Goal: Information Seeking & Learning: Learn about a topic

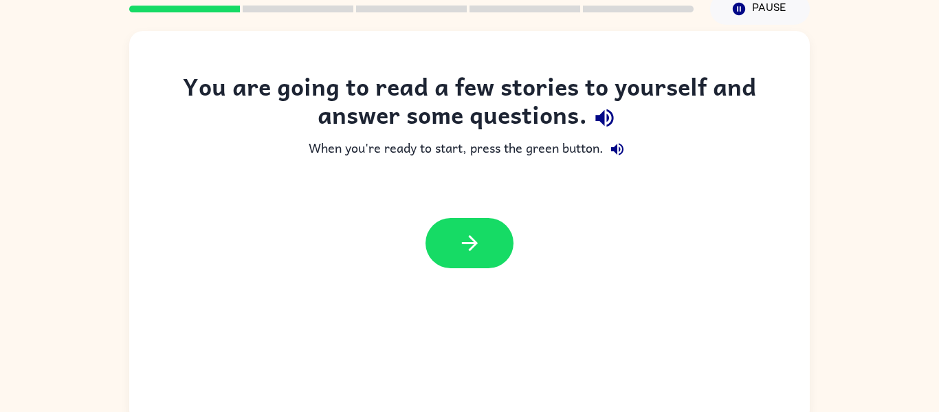
scroll to position [57, 0]
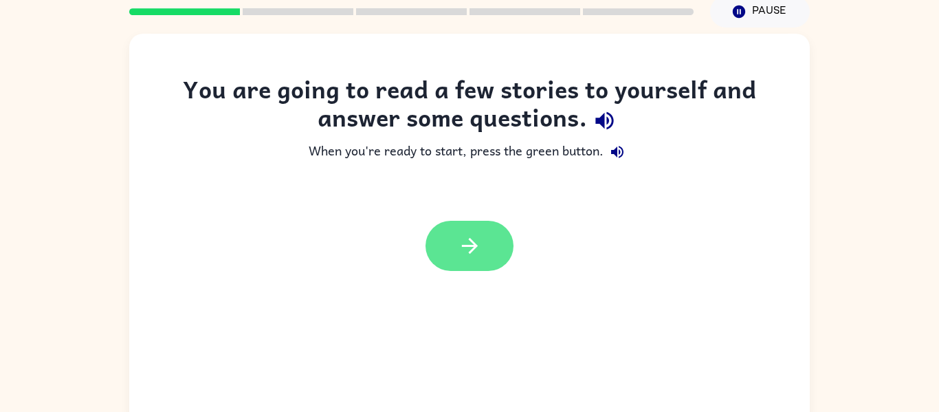
click at [465, 237] on icon "button" at bounding box center [470, 246] width 24 height 24
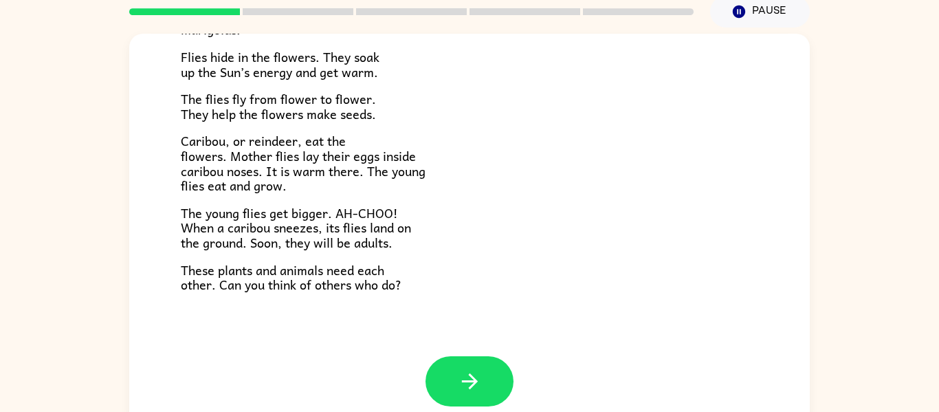
scroll to position [72, 0]
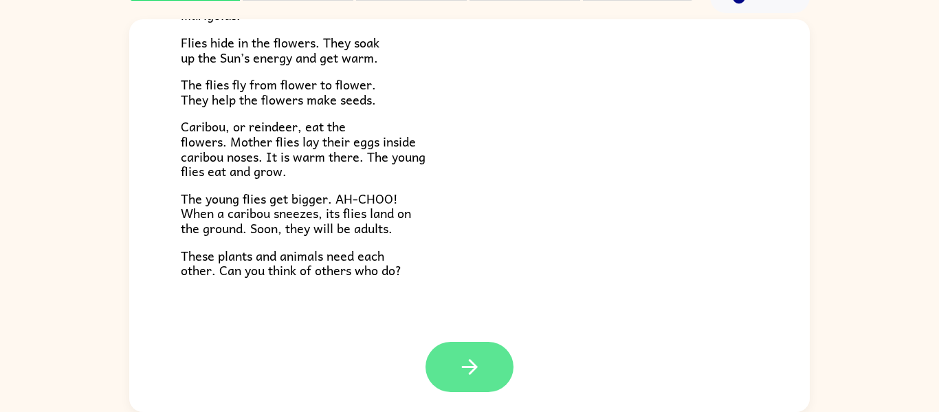
click at [469, 366] on icon "button" at bounding box center [469, 367] width 16 height 16
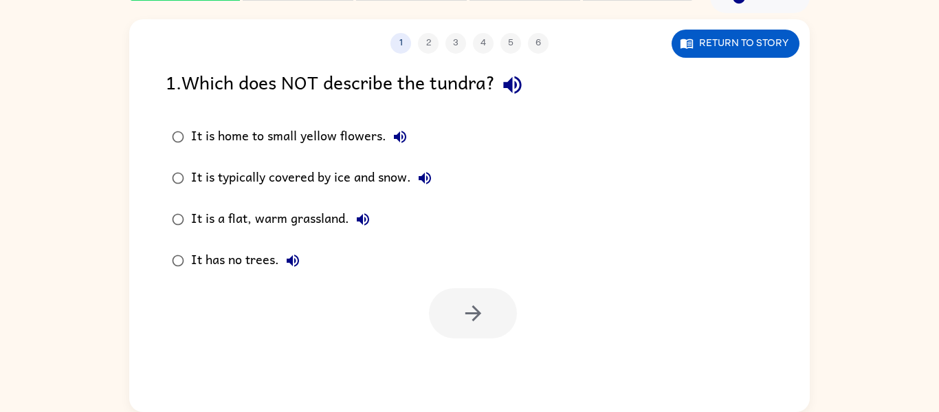
scroll to position [0, 0]
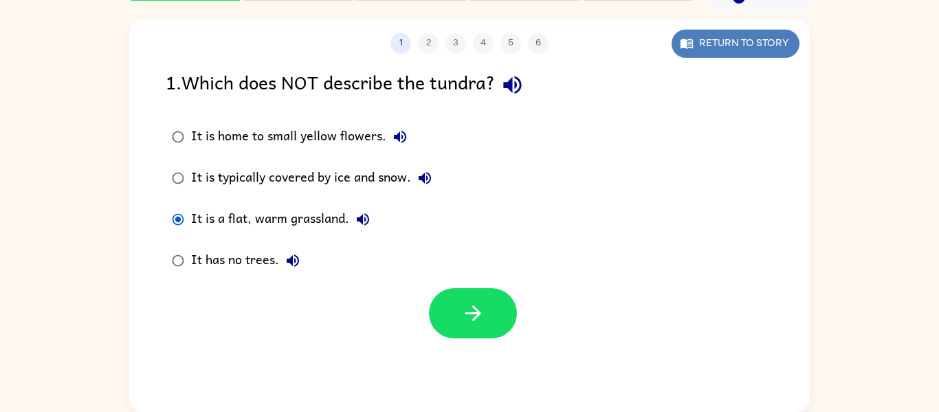
click at [744, 44] on button "Return to story" at bounding box center [736, 44] width 128 height 28
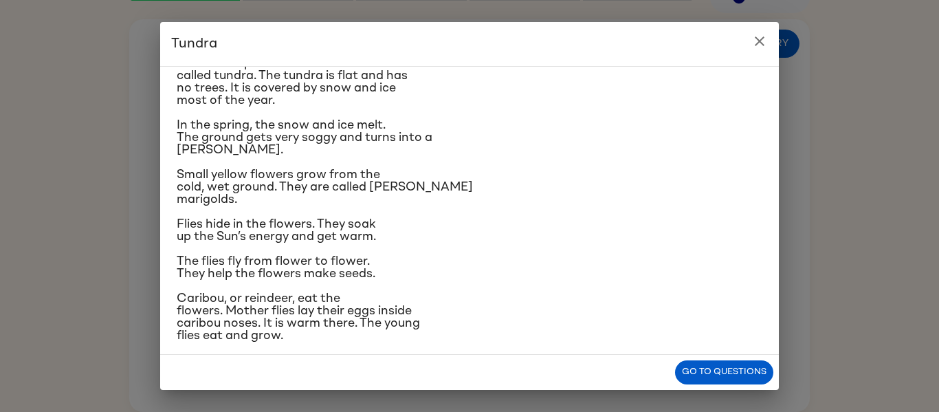
scroll to position [54, 0]
click at [732, 374] on button "Go to questions" at bounding box center [724, 372] width 98 height 24
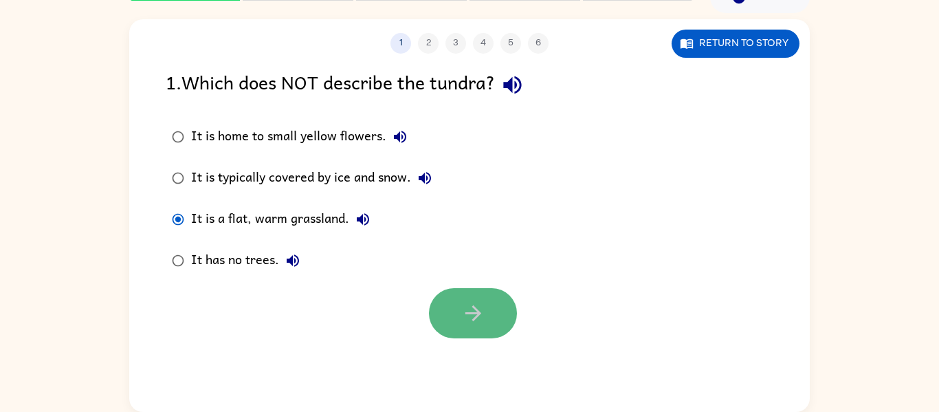
click at [476, 311] on icon "button" at bounding box center [473, 313] width 24 height 24
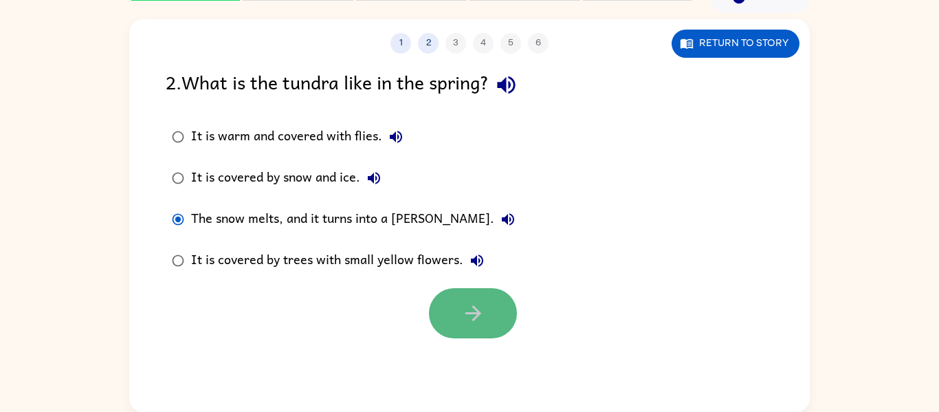
click at [461, 308] on icon "button" at bounding box center [473, 313] width 24 height 24
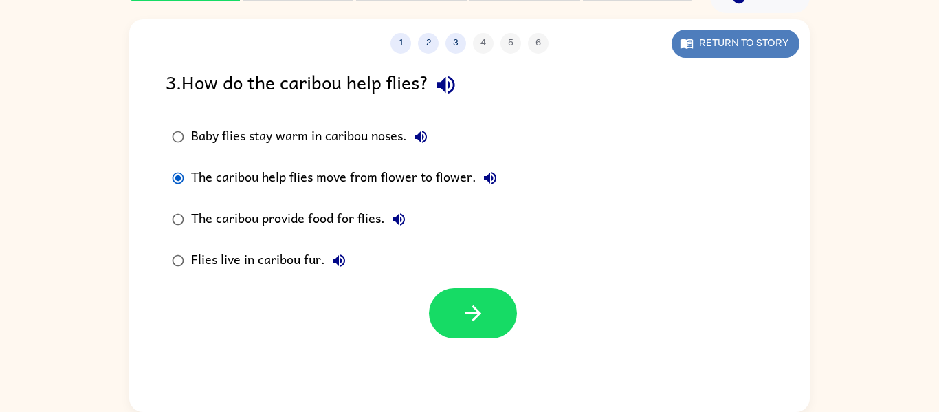
click at [729, 34] on button "Return to story" at bounding box center [736, 44] width 128 height 28
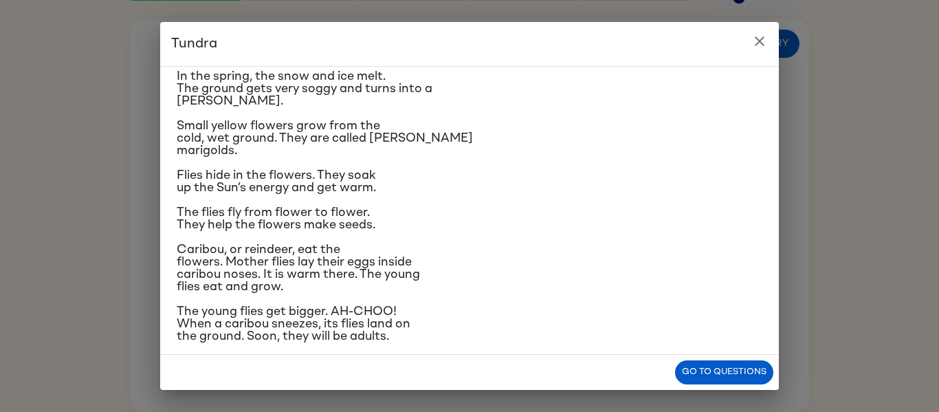
scroll to position [105, 0]
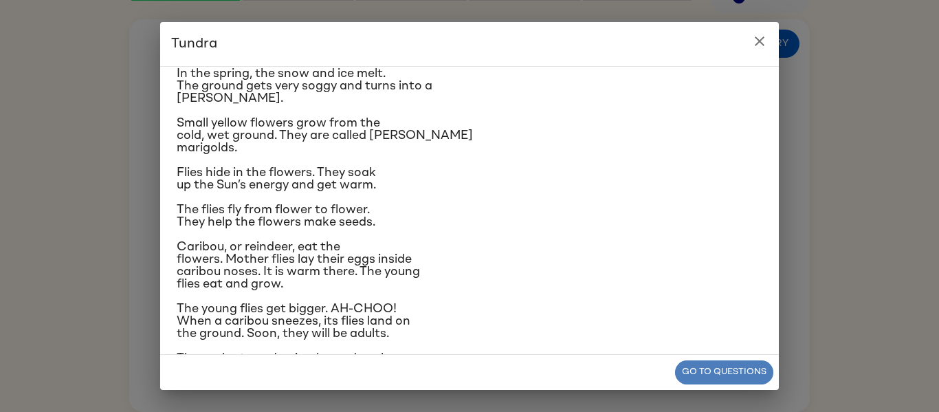
click at [689, 372] on button "Go to questions" at bounding box center [724, 372] width 98 height 24
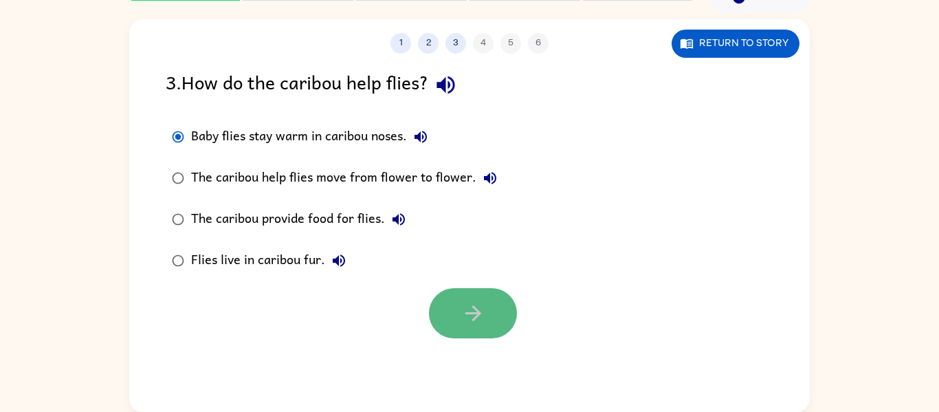
click at [501, 327] on button "button" at bounding box center [473, 313] width 88 height 50
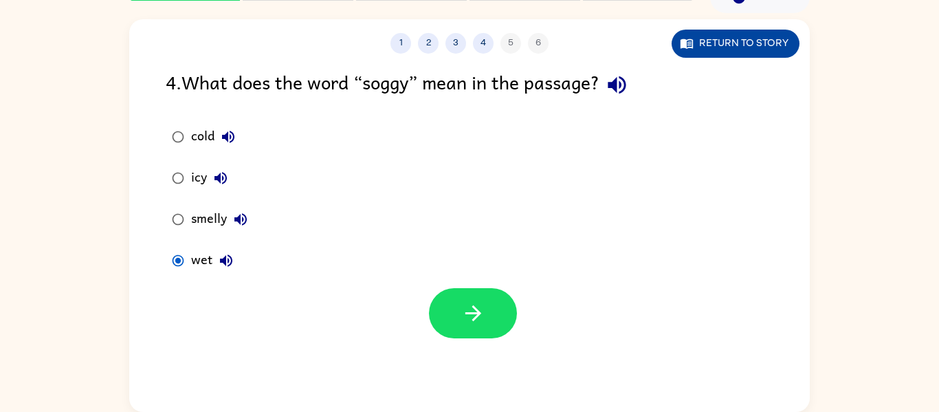
click at [762, 39] on button "Return to story" at bounding box center [736, 44] width 128 height 28
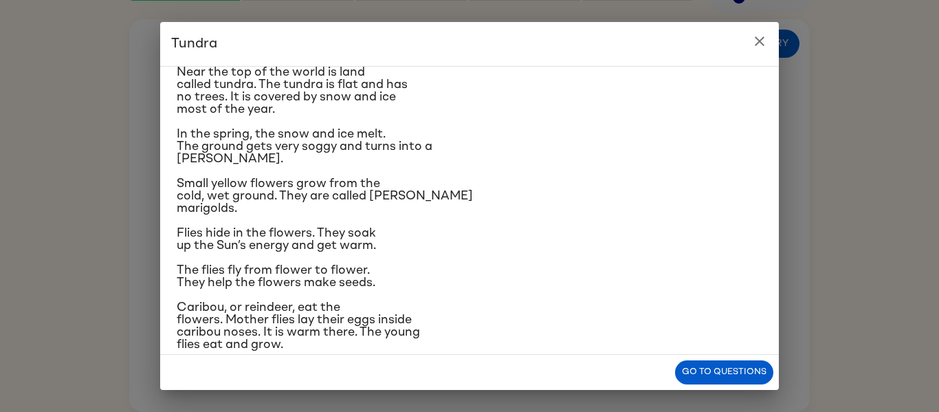
scroll to position [39, 0]
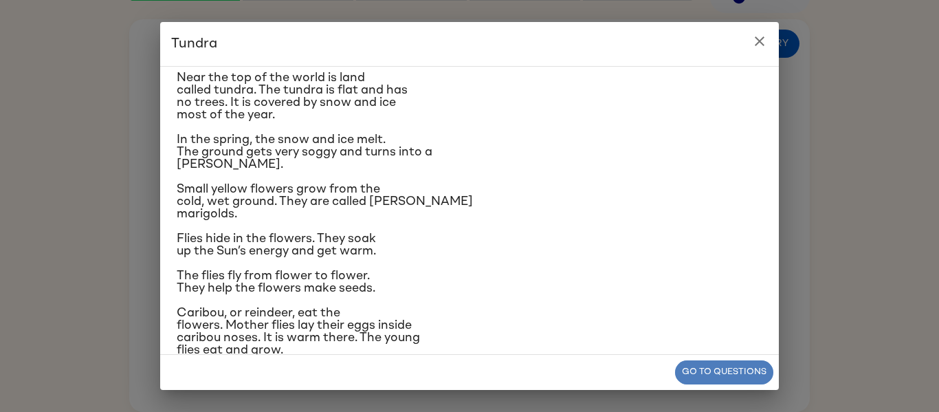
click at [694, 363] on button "Go to questions" at bounding box center [724, 372] width 98 height 24
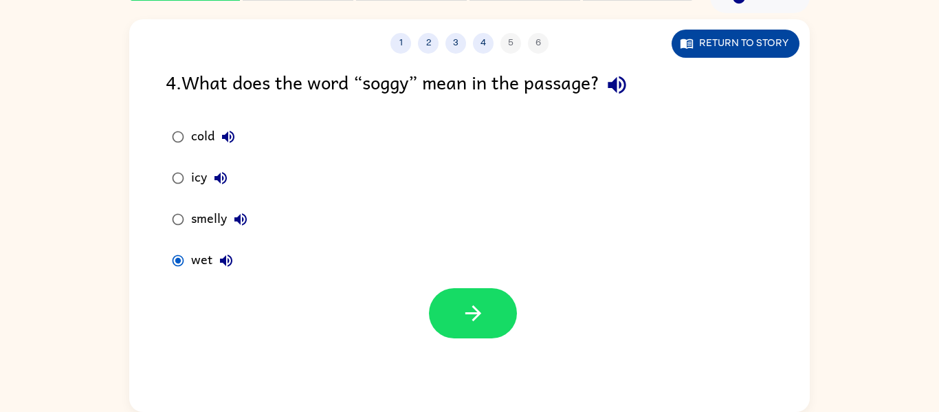
click at [775, 40] on button "Return to story" at bounding box center [736, 44] width 128 height 28
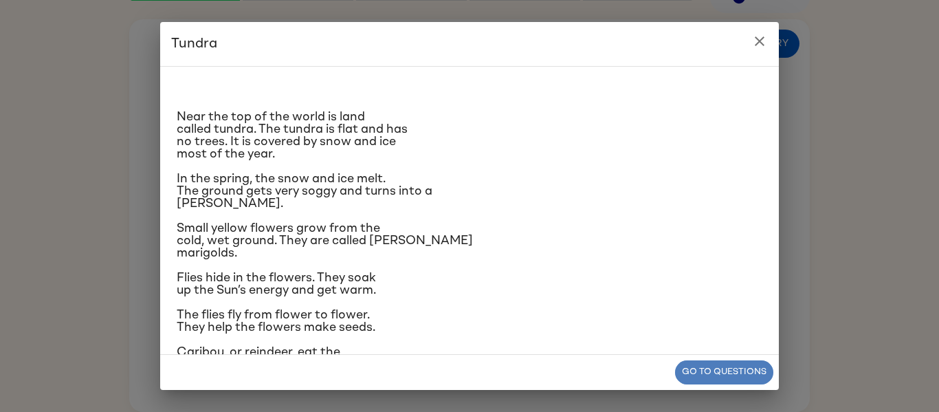
click at [718, 371] on button "Go to questions" at bounding box center [724, 372] width 98 height 24
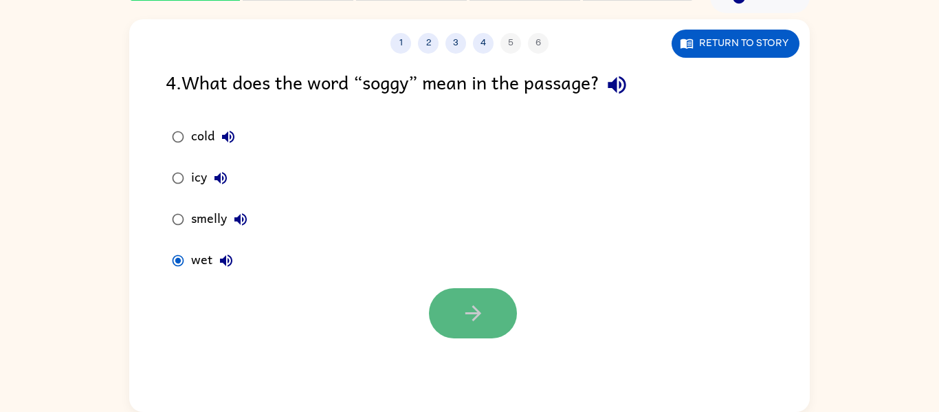
click at [487, 298] on button "button" at bounding box center [473, 313] width 88 height 50
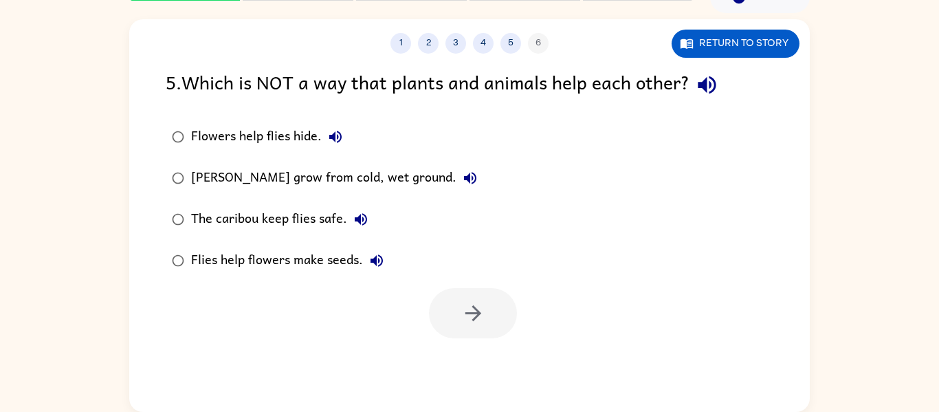
click at [704, 68] on button "button" at bounding box center [707, 84] width 35 height 35
click at [701, 42] on button "Return to story" at bounding box center [736, 44] width 128 height 28
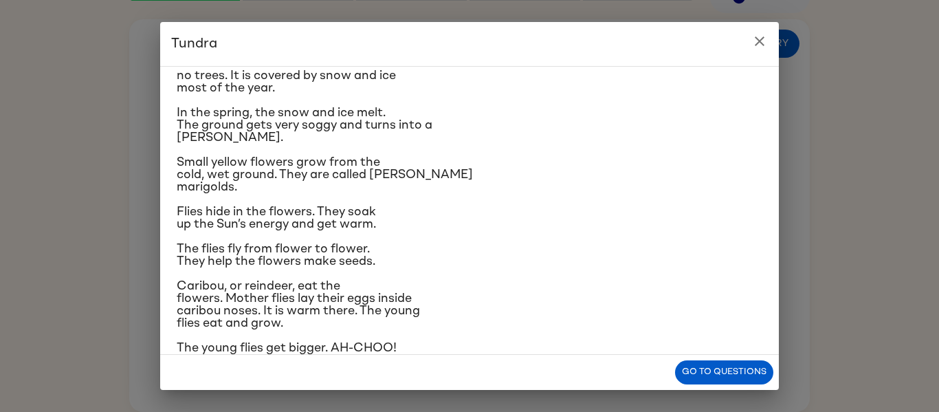
scroll to position [67, 0]
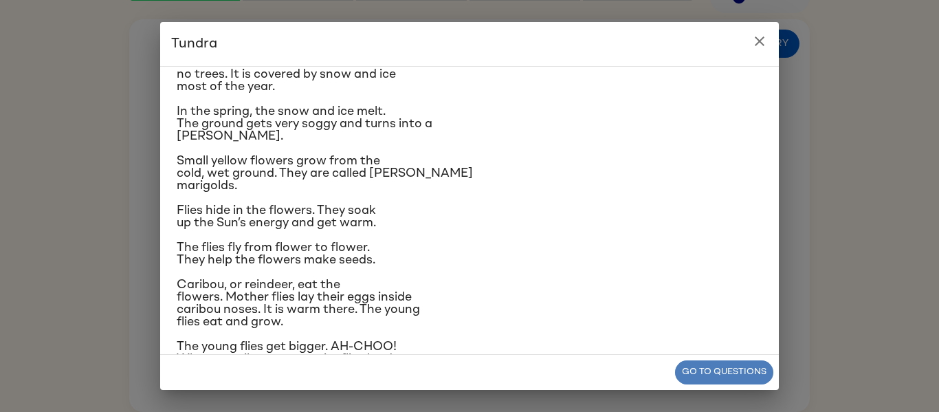
click at [713, 374] on button "Go to questions" at bounding box center [724, 372] width 98 height 24
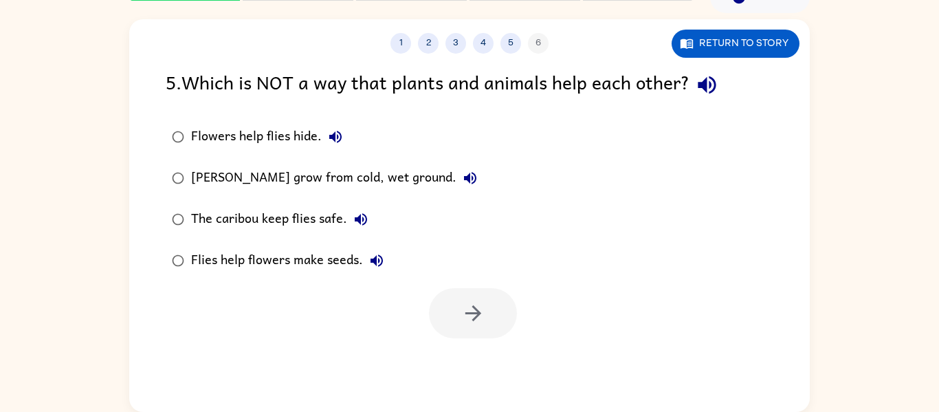
click at [639, 239] on div "Flowers help flies hide. [PERSON_NAME] marigolds grow from cold, wet ground. Th…" at bounding box center [488, 198] width 644 height 165
click at [691, 39] on icon "button" at bounding box center [687, 44] width 12 height 10
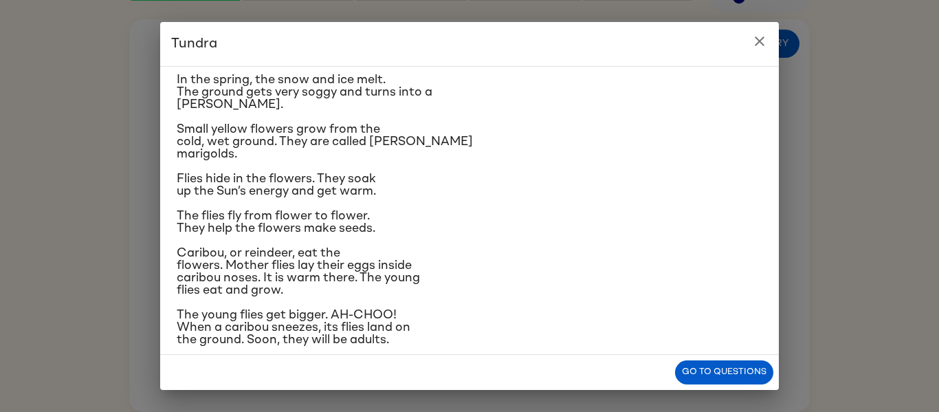
scroll to position [98, 0]
click at [748, 363] on button "Go to questions" at bounding box center [724, 372] width 98 height 24
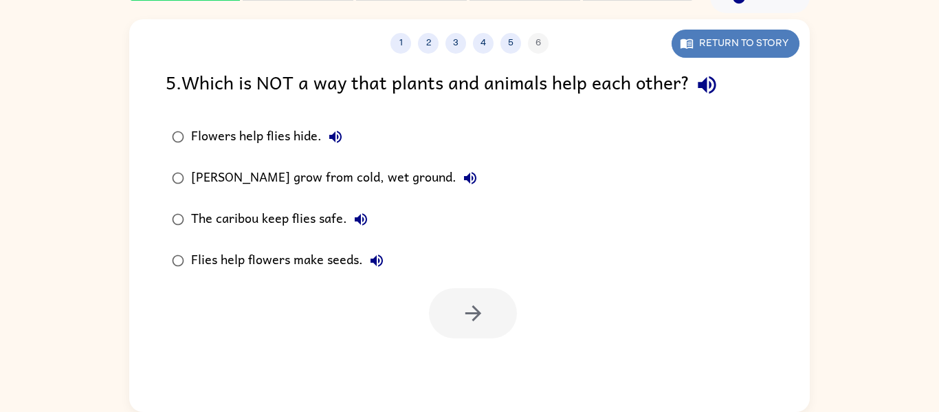
click at [687, 45] on icon "button" at bounding box center [687, 43] width 14 height 14
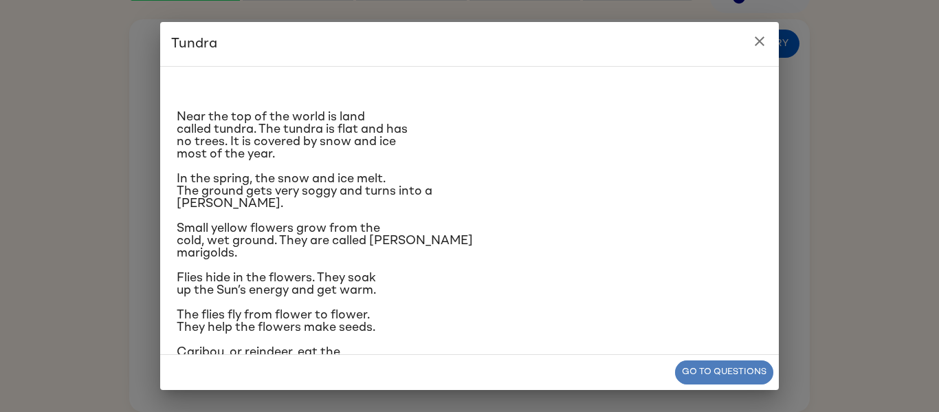
click at [723, 369] on button "Go to questions" at bounding box center [724, 372] width 98 height 24
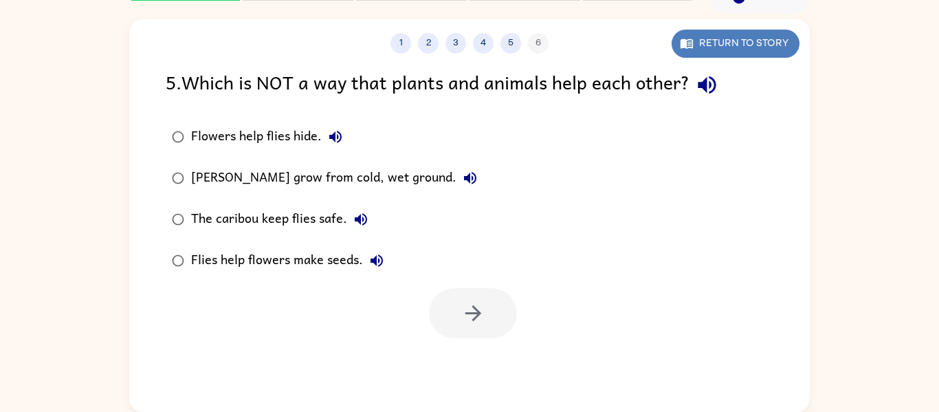
click at [770, 43] on button "Return to story" at bounding box center [736, 44] width 128 height 28
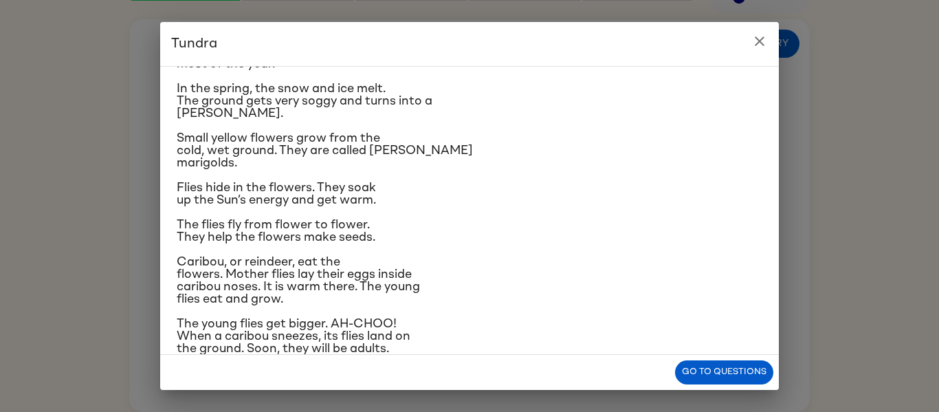
scroll to position [95, 0]
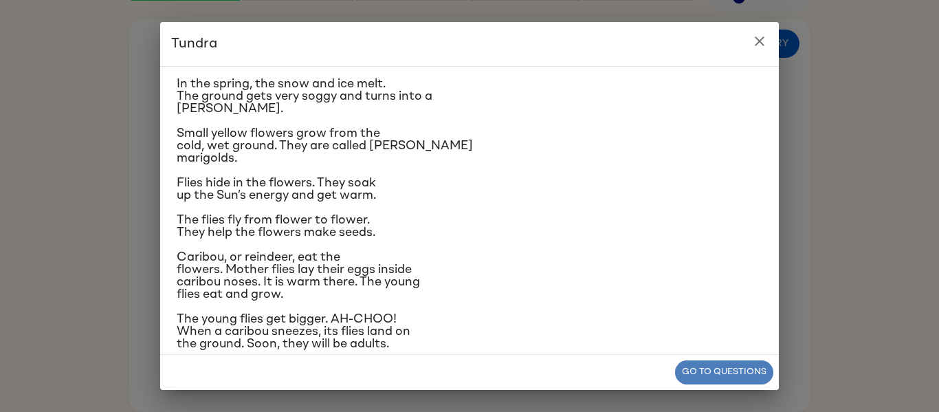
click at [711, 362] on button "Go to questions" at bounding box center [724, 372] width 98 height 24
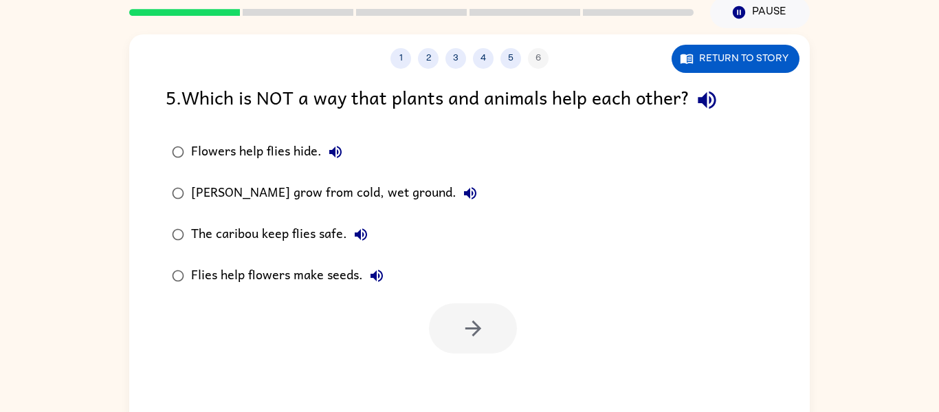
scroll to position [72, 0]
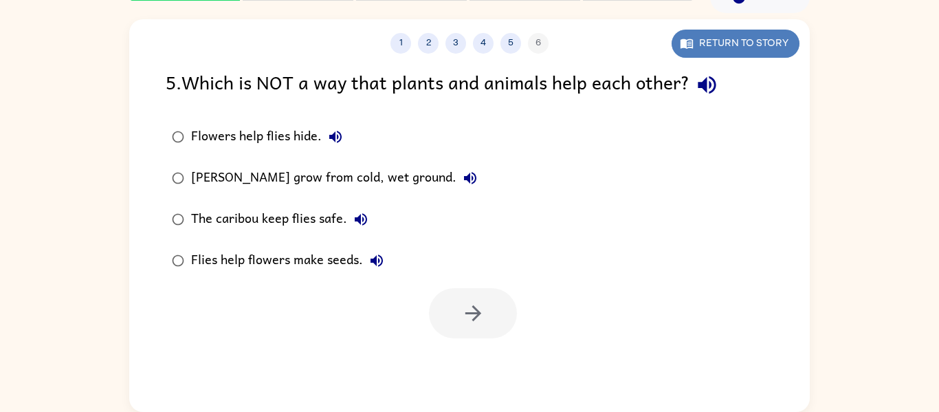
click at [754, 46] on button "Return to story" at bounding box center [736, 44] width 128 height 28
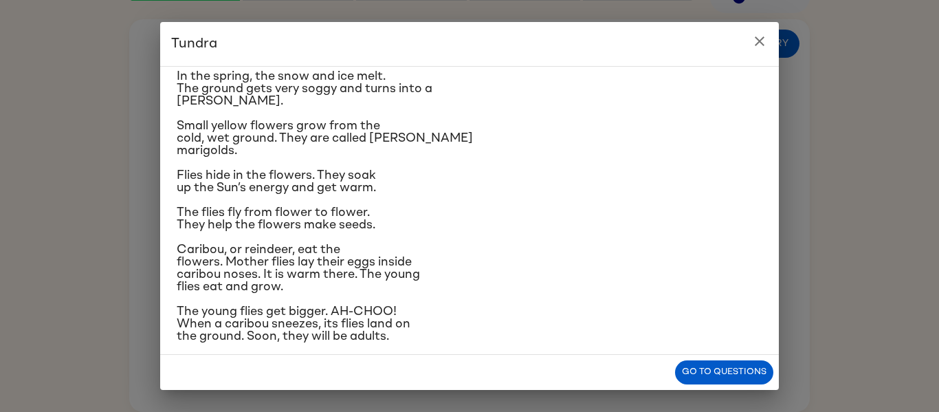
scroll to position [105, 0]
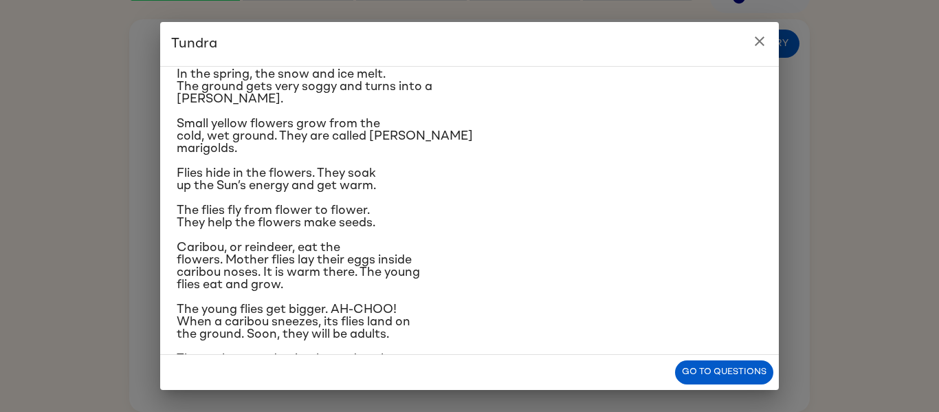
click at [629, 126] on p "Small yellow flowers grow from the cold, wet ground. They are called [PERSON_NA…" at bounding box center [470, 136] width 586 height 37
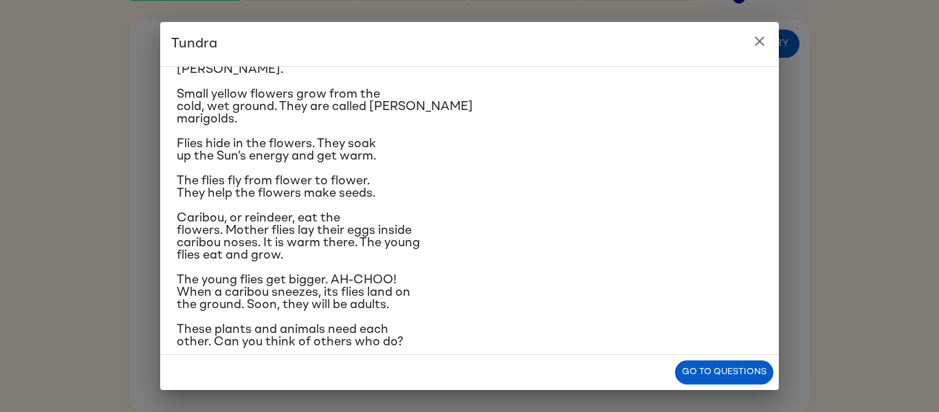
scroll to position [136, 0]
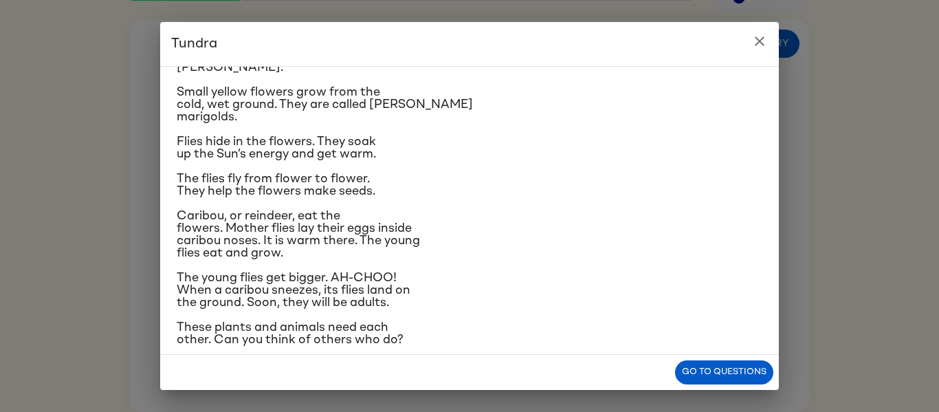
click at [629, 126] on div "Near the top of the world is land called tundra. The tundra is flat and has no …" at bounding box center [470, 144] width 586 height 404
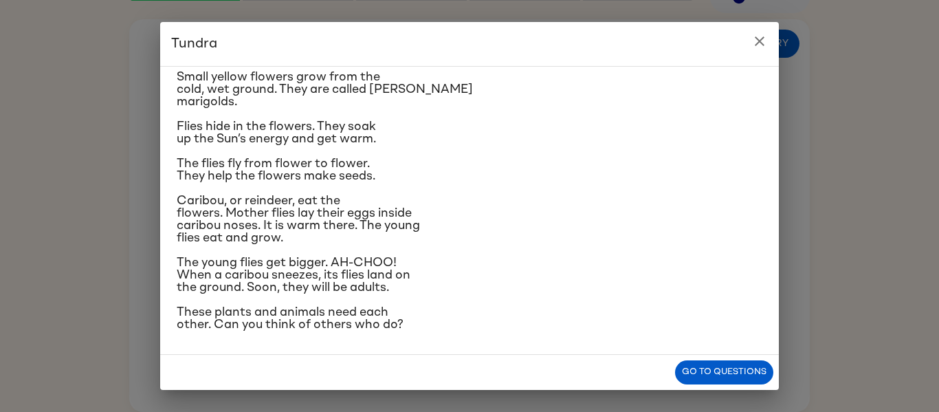
click at [629, 126] on p "Flies hide in the flowers. They soak up the Sun’s energy and get warm." at bounding box center [470, 132] width 586 height 25
click at [738, 367] on button "Go to questions" at bounding box center [724, 372] width 98 height 24
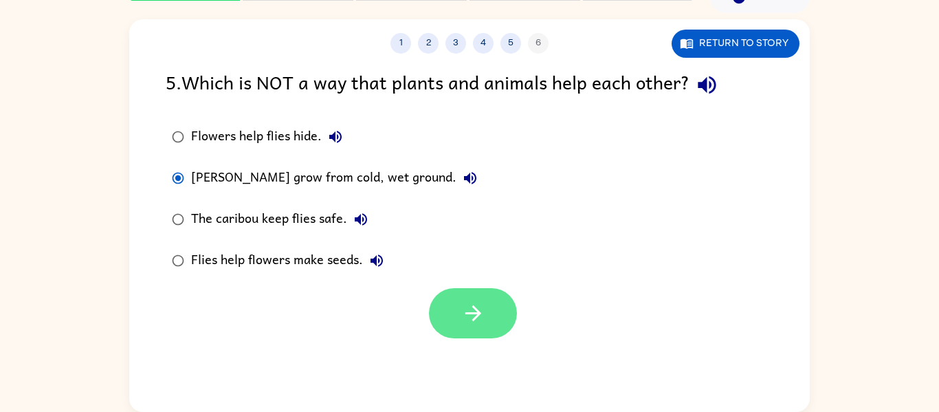
click at [484, 309] on icon "button" at bounding box center [473, 313] width 24 height 24
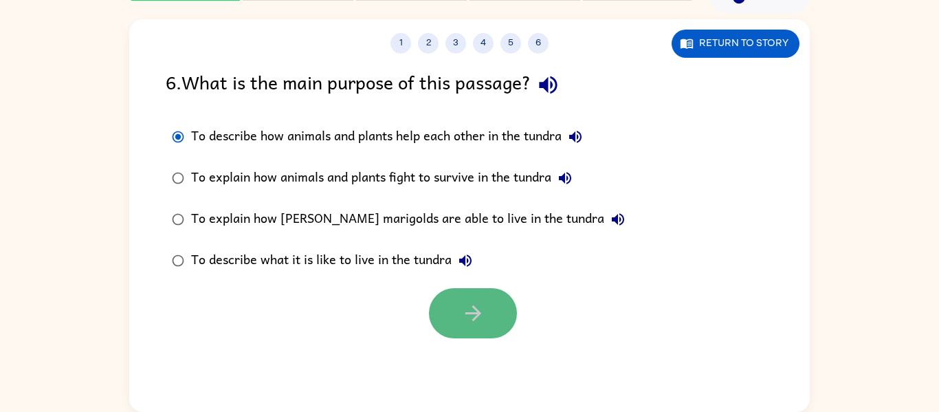
click at [493, 307] on button "button" at bounding box center [473, 313] width 88 height 50
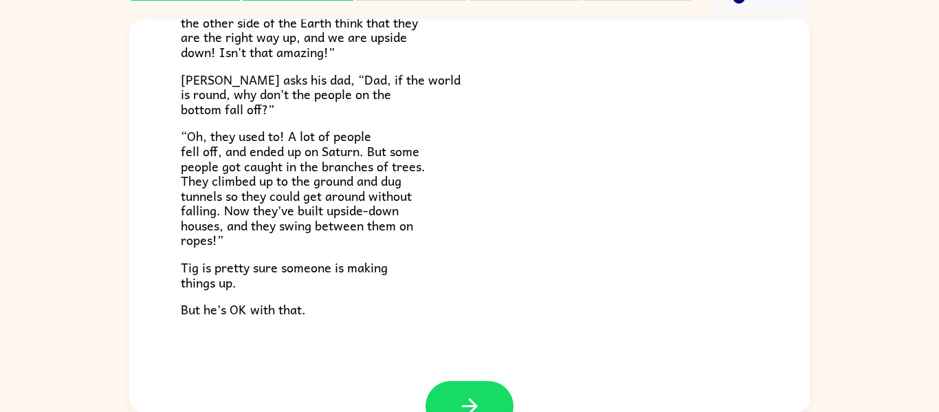
scroll to position [399, 0]
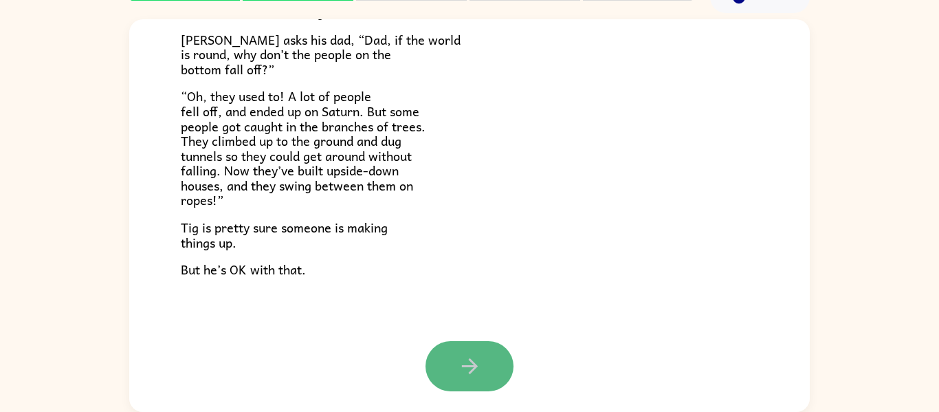
click at [488, 355] on button "button" at bounding box center [470, 366] width 88 height 50
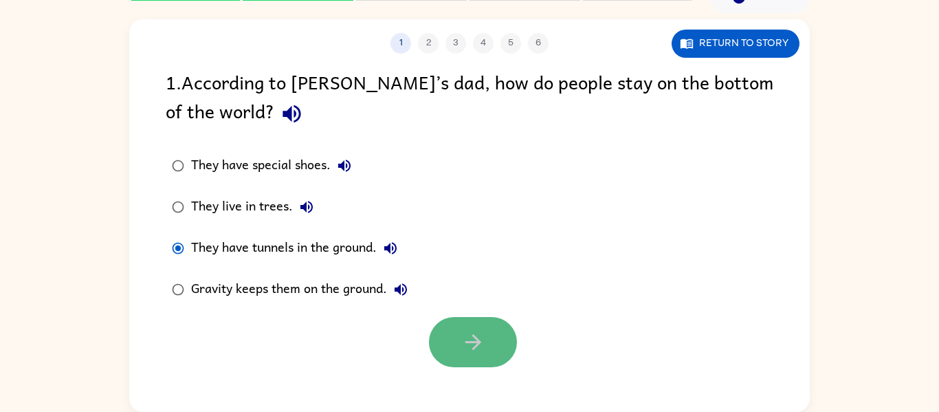
click at [473, 330] on icon "button" at bounding box center [473, 342] width 24 height 24
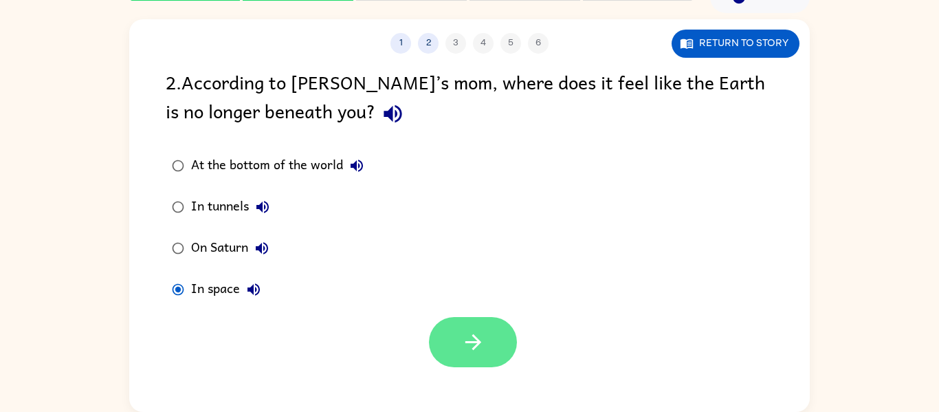
click at [452, 338] on button "button" at bounding box center [473, 342] width 88 height 50
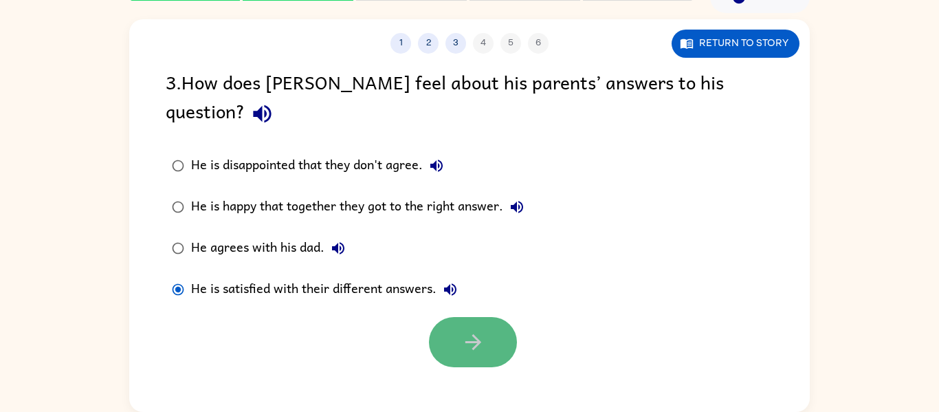
click at [499, 317] on button "button" at bounding box center [473, 342] width 88 height 50
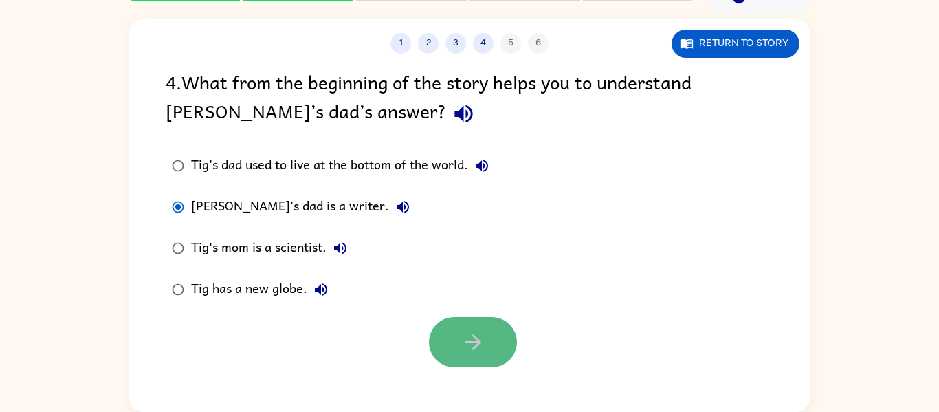
click at [461, 338] on icon "button" at bounding box center [473, 342] width 24 height 24
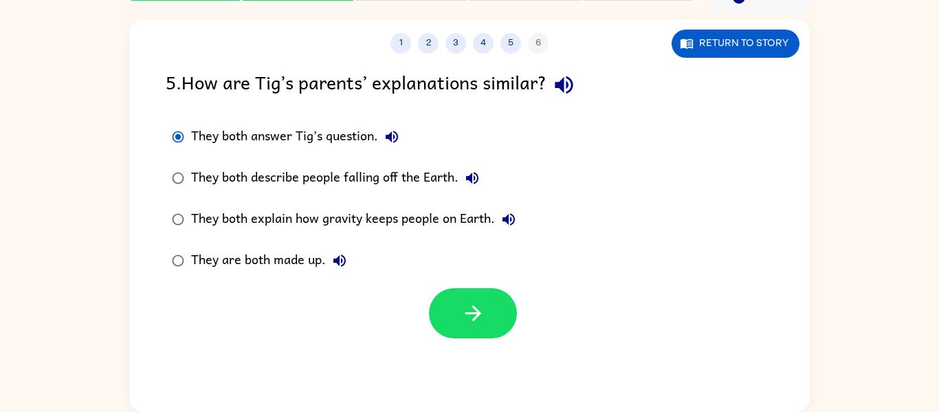
click at [562, 272] on div "They both answer Tig’s question. They both describe people falling off the Eart…" at bounding box center [488, 198] width 644 height 165
click at [481, 303] on icon "button" at bounding box center [473, 313] width 24 height 24
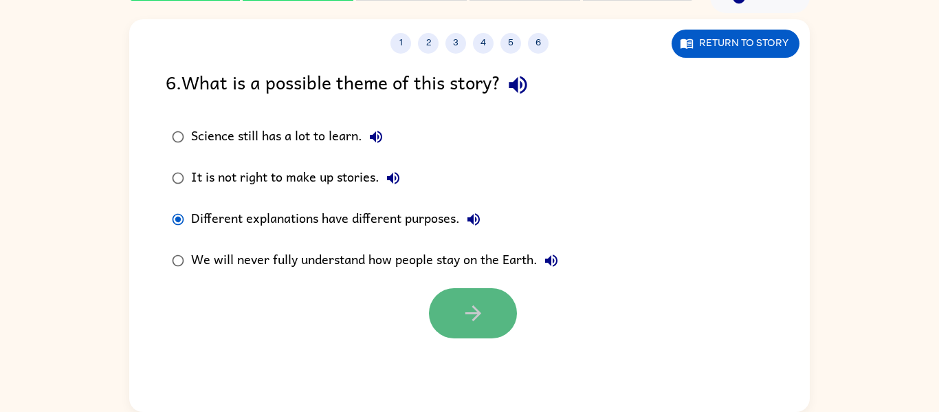
click at [504, 319] on button "button" at bounding box center [473, 313] width 88 height 50
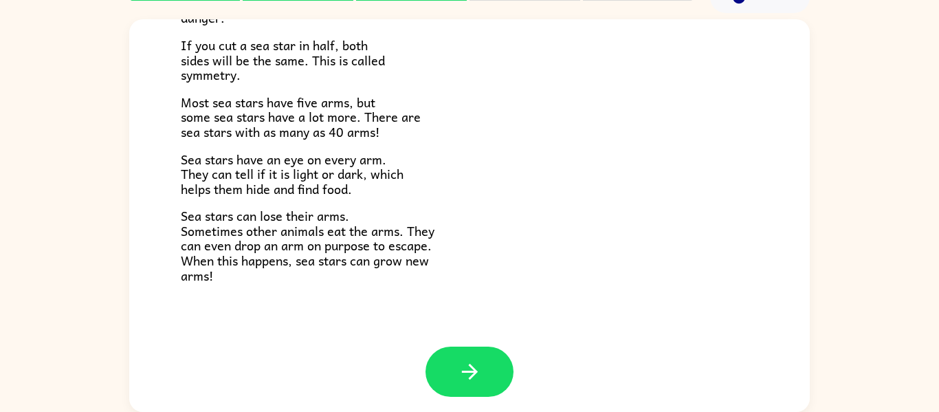
scroll to position [397, 0]
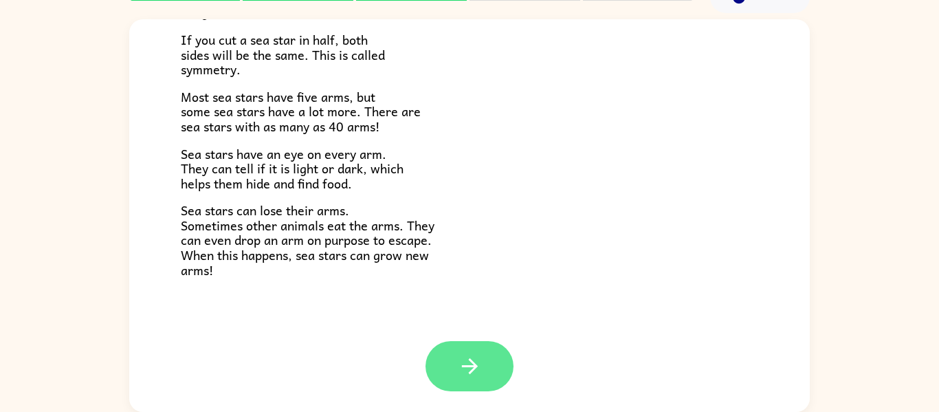
click at [461, 348] on button "button" at bounding box center [470, 366] width 88 height 50
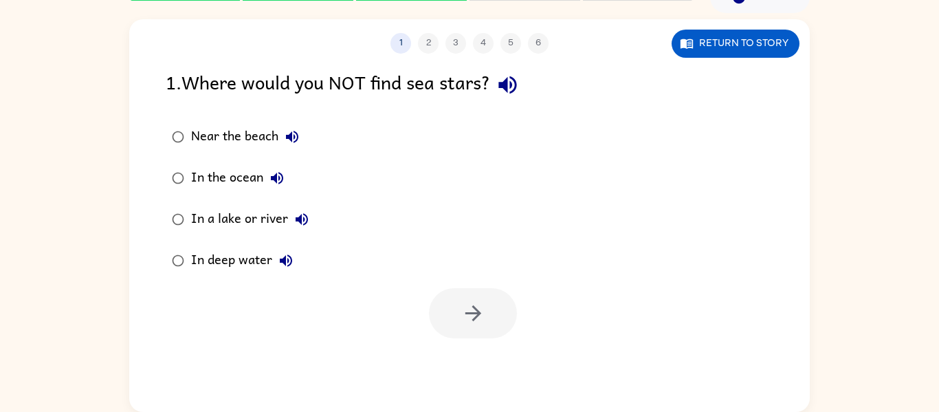
scroll to position [0, 0]
click at [472, 310] on icon "button" at bounding box center [473, 313] width 24 height 24
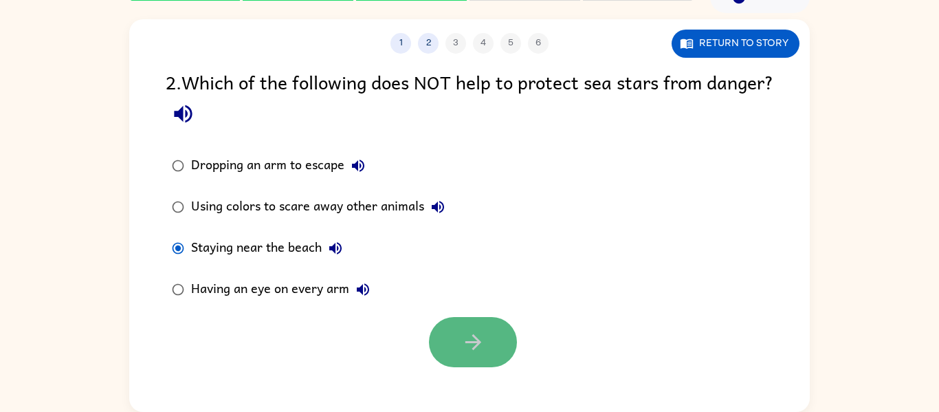
click at [480, 346] on icon "button" at bounding box center [473, 342] width 24 height 24
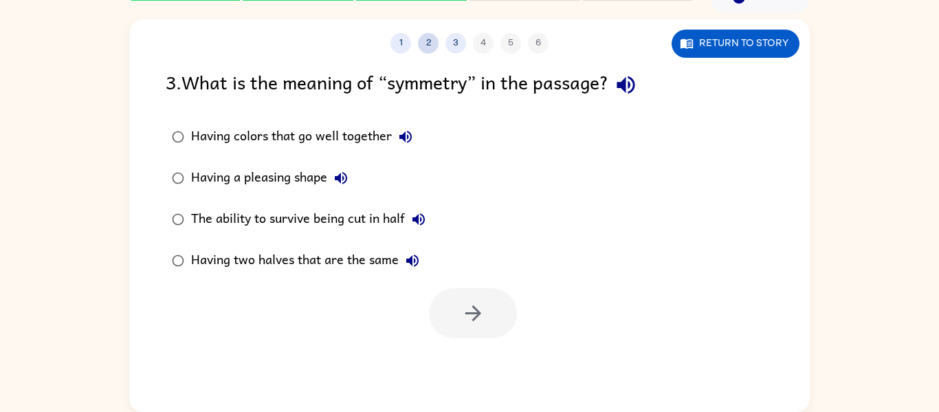
click at [428, 41] on button "2" at bounding box center [428, 43] width 21 height 21
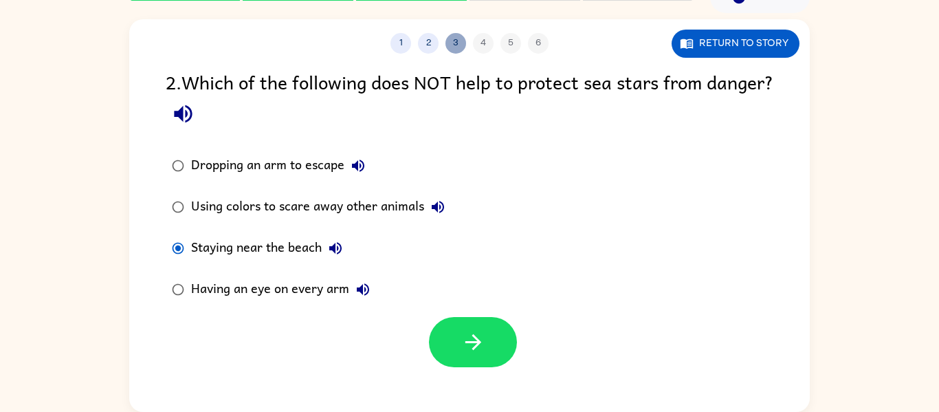
click at [451, 50] on button "3" at bounding box center [456, 43] width 21 height 21
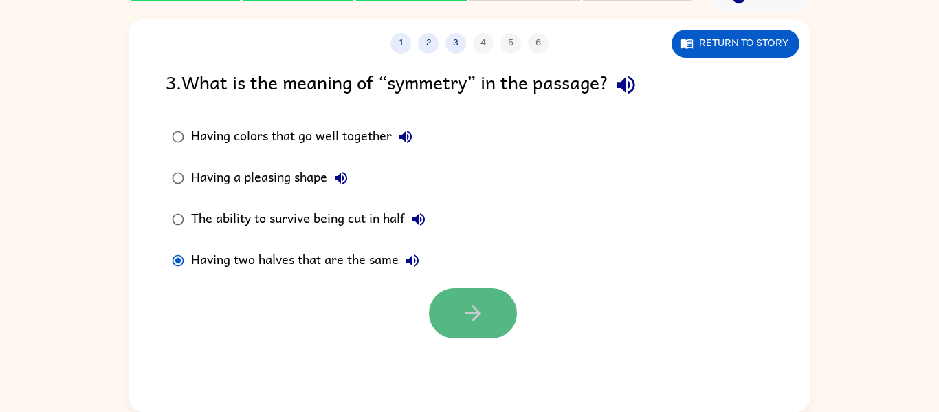
click at [507, 305] on button "button" at bounding box center [473, 313] width 88 height 50
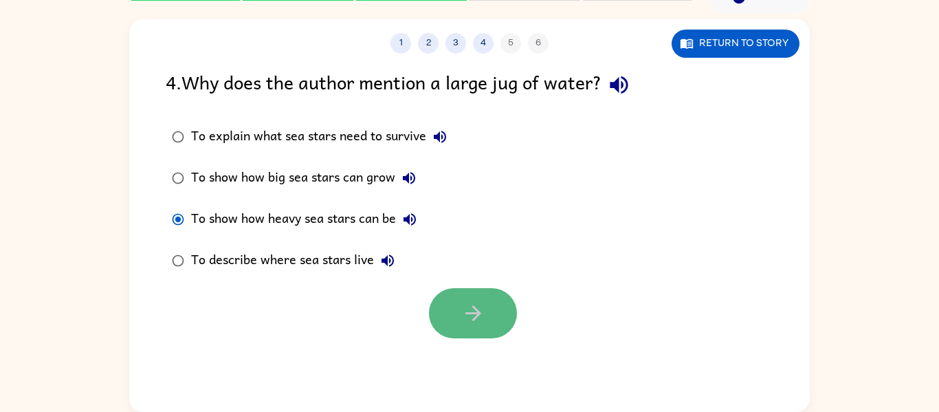
click at [461, 298] on button "button" at bounding box center [473, 313] width 88 height 50
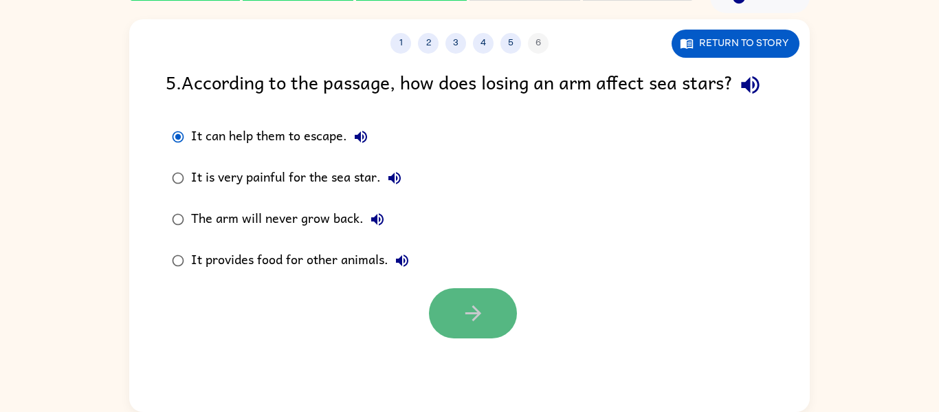
click at [497, 338] on button "button" at bounding box center [473, 313] width 88 height 50
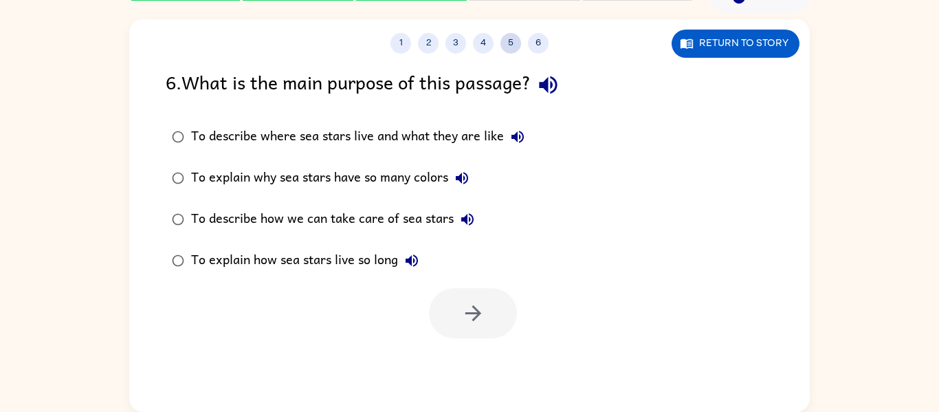
click at [508, 45] on button "5" at bounding box center [511, 43] width 21 height 21
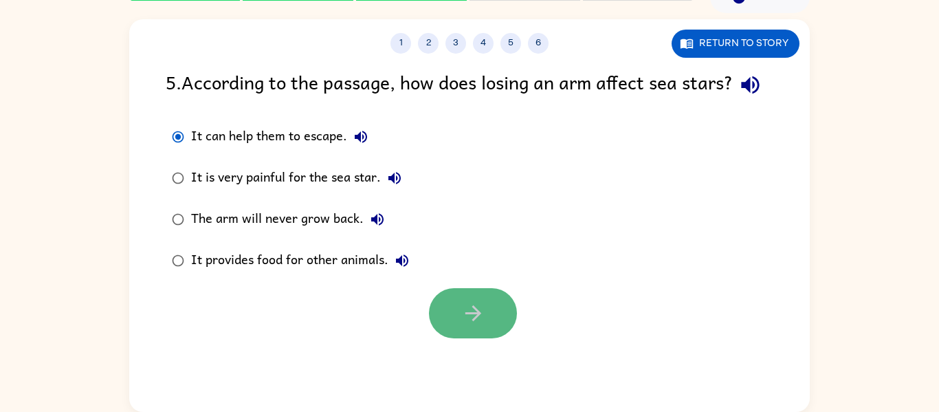
click at [480, 326] on button "button" at bounding box center [473, 313] width 88 height 50
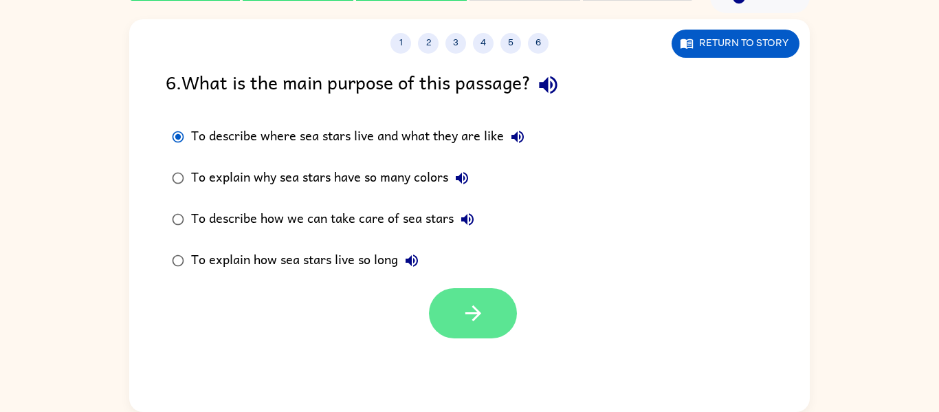
click at [479, 306] on icon "button" at bounding box center [473, 313] width 24 height 24
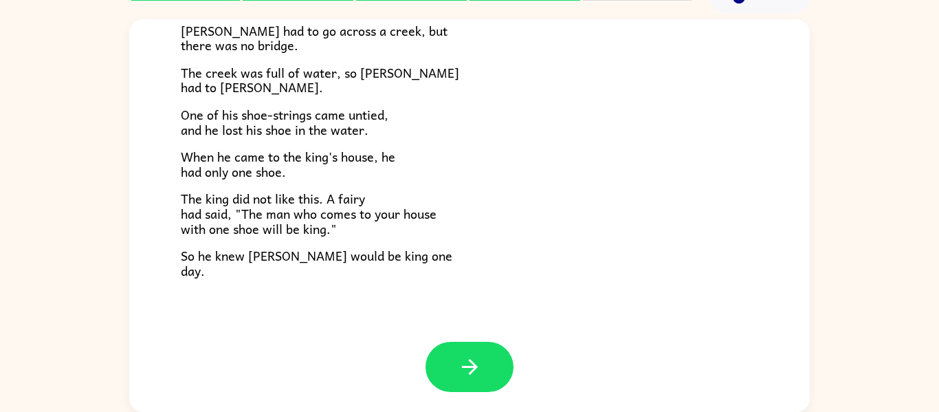
scroll to position [236, 0]
click at [465, 354] on icon "button" at bounding box center [470, 366] width 24 height 24
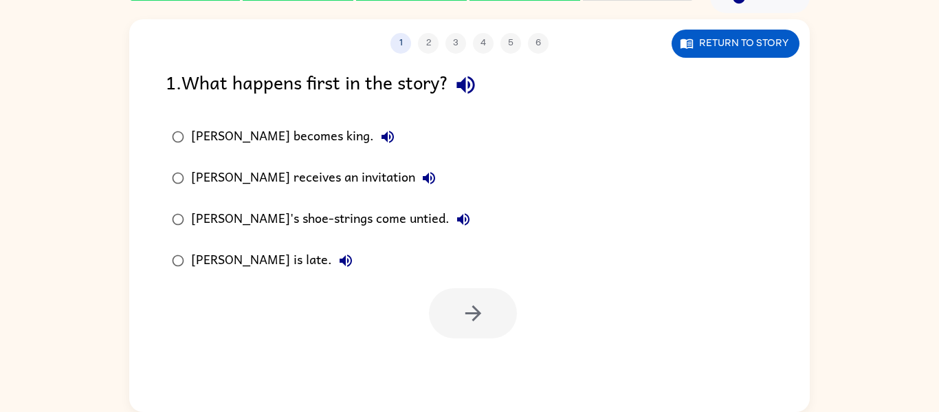
scroll to position [0, 0]
click at [482, 247] on div "[PERSON_NAME] becomes king. [PERSON_NAME] receives an invitation [PERSON_NAME]'…" at bounding box center [488, 198] width 644 height 165
click at [481, 325] on icon "button" at bounding box center [473, 313] width 24 height 24
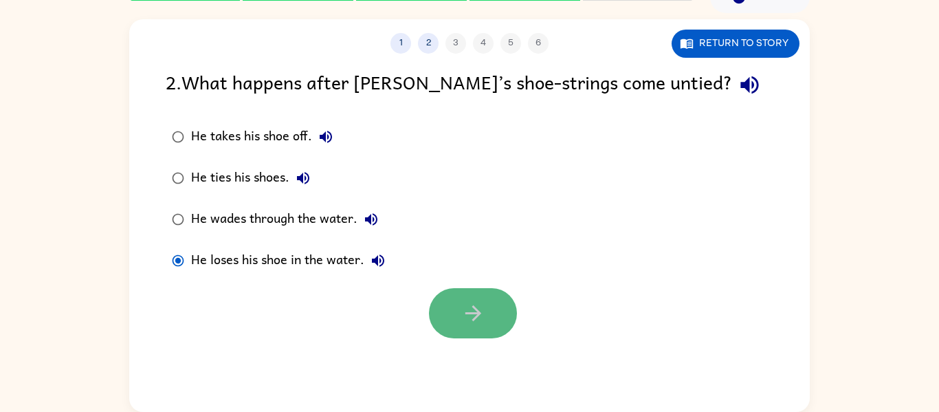
click at [448, 327] on button "button" at bounding box center [473, 313] width 88 height 50
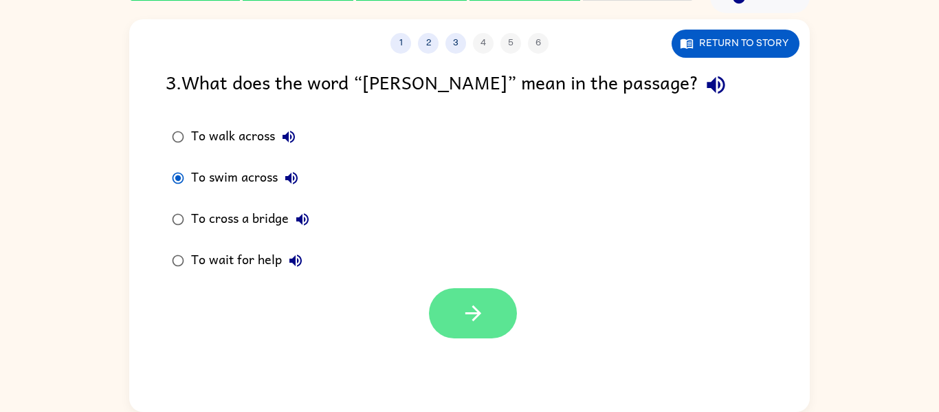
click at [496, 301] on button "button" at bounding box center [473, 313] width 88 height 50
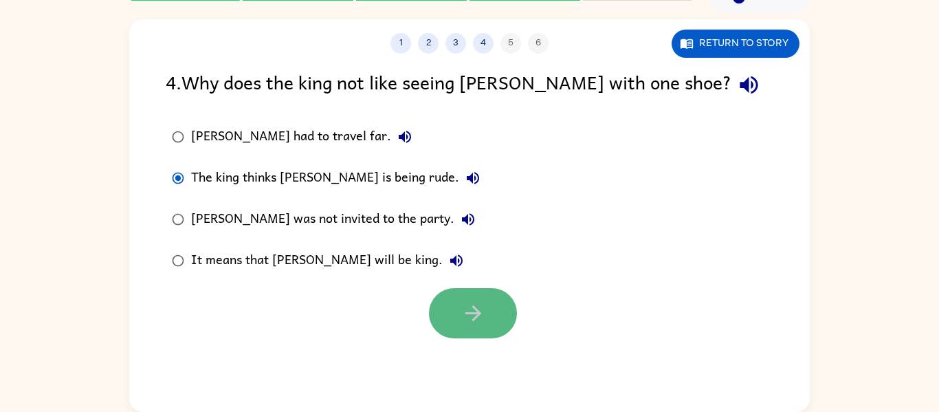
click at [485, 294] on button "button" at bounding box center [473, 313] width 88 height 50
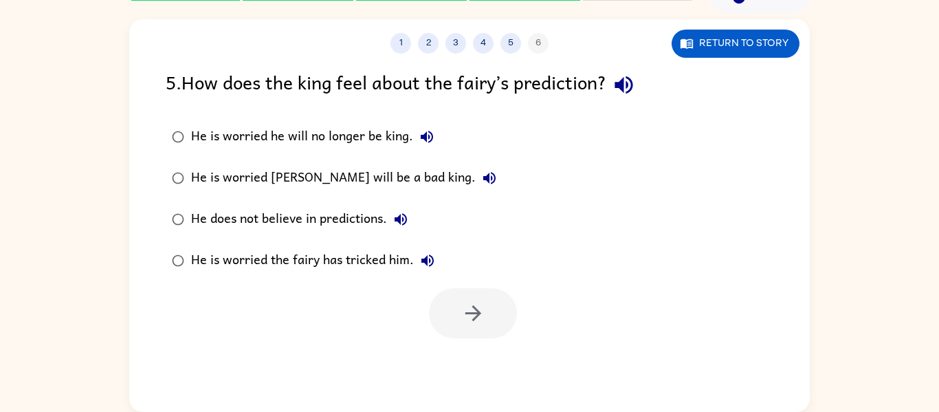
click at [267, 198] on label "He is worried [PERSON_NAME] will be a bad king." at bounding box center [334, 177] width 352 height 41
click at [454, 307] on button "button" at bounding box center [473, 313] width 88 height 50
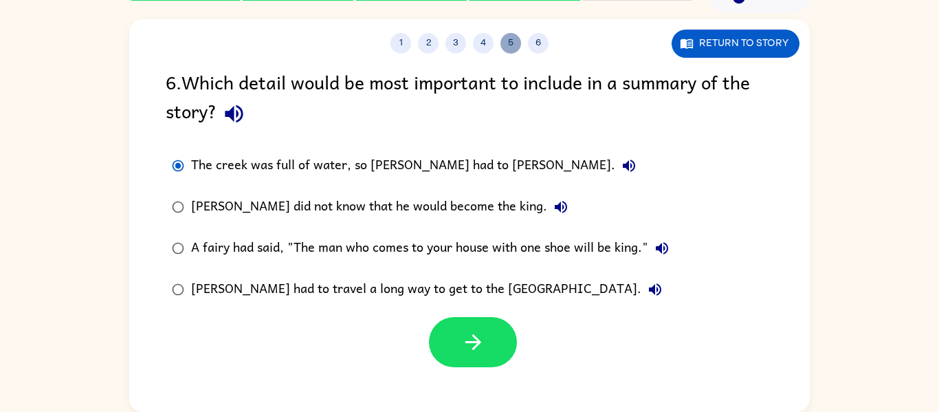
click at [514, 40] on button "5" at bounding box center [511, 43] width 21 height 21
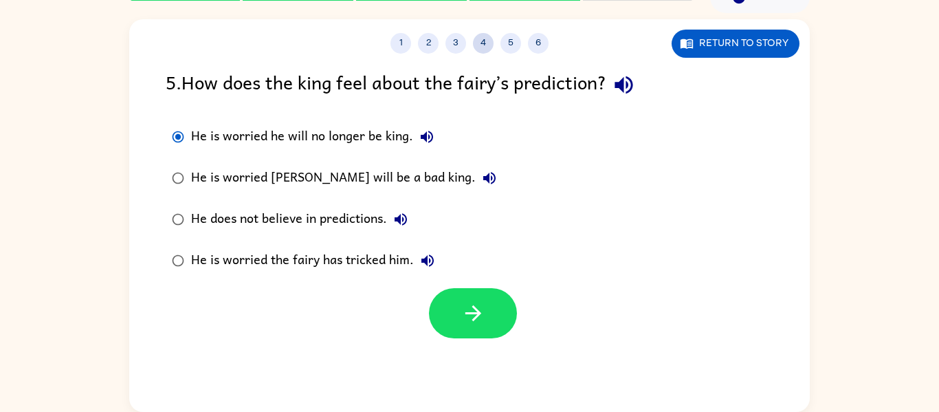
click at [486, 40] on button "4" at bounding box center [483, 43] width 21 height 21
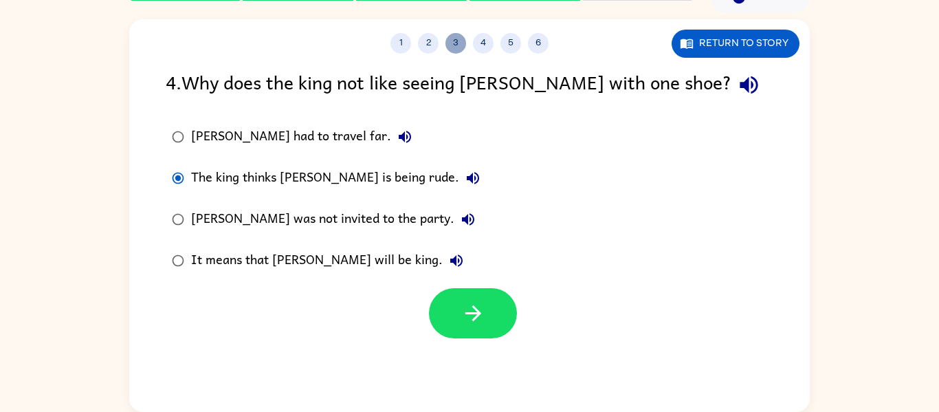
click at [457, 41] on button "3" at bounding box center [456, 43] width 21 height 21
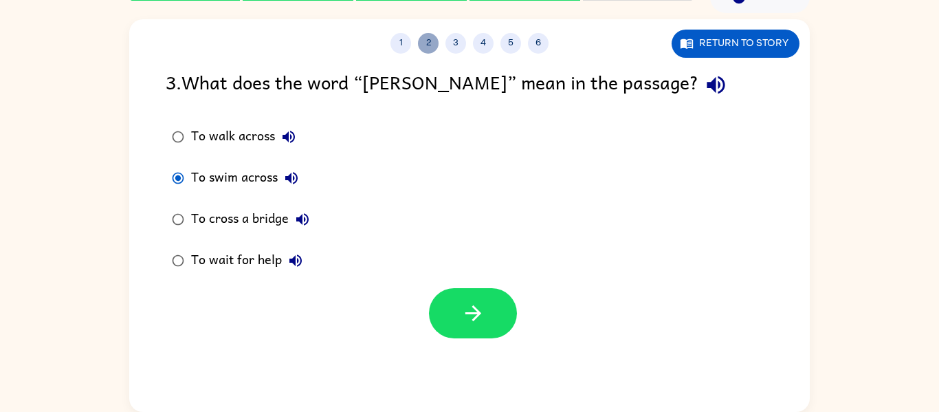
click at [428, 42] on button "2" at bounding box center [428, 43] width 21 height 21
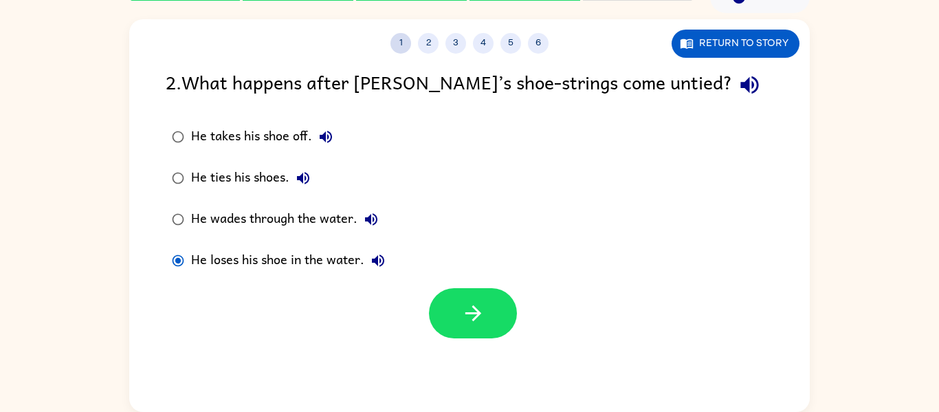
click at [404, 42] on button "1" at bounding box center [401, 43] width 21 height 21
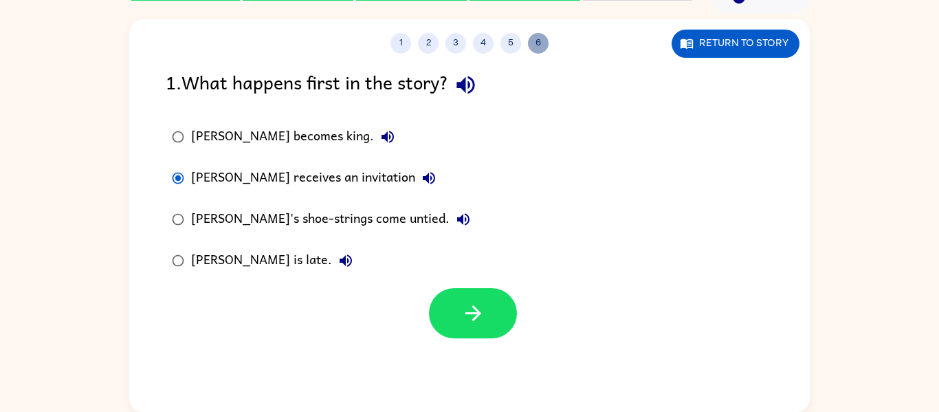
click at [542, 38] on button "6" at bounding box center [538, 43] width 21 height 21
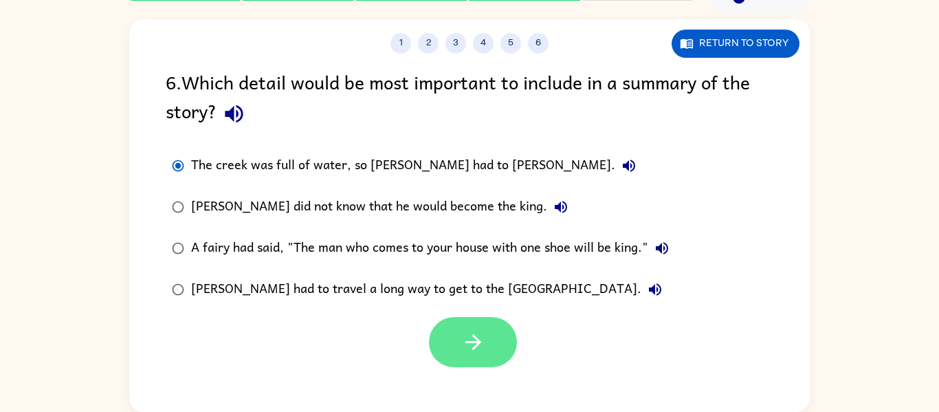
click at [480, 349] on icon "button" at bounding box center [473, 342] width 24 height 24
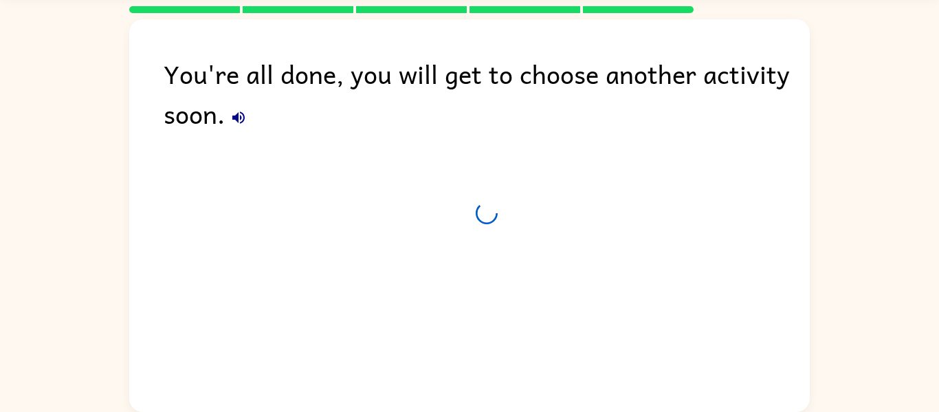
scroll to position [47, 0]
